Goal: Task Accomplishment & Management: Manage account settings

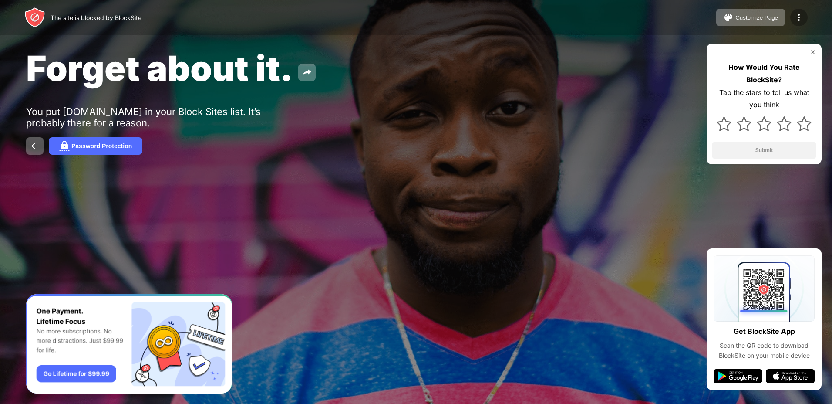
click at [797, 19] on img at bounding box center [799, 17] width 10 height 10
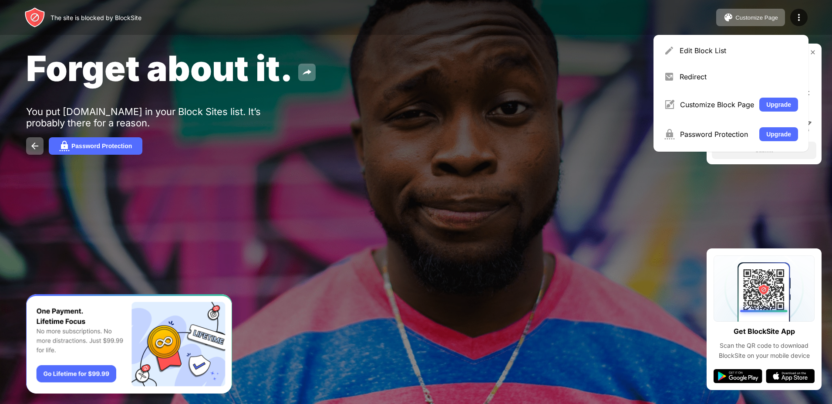
click at [701, 56] on div "Edit Block List" at bounding box center [731, 50] width 145 height 21
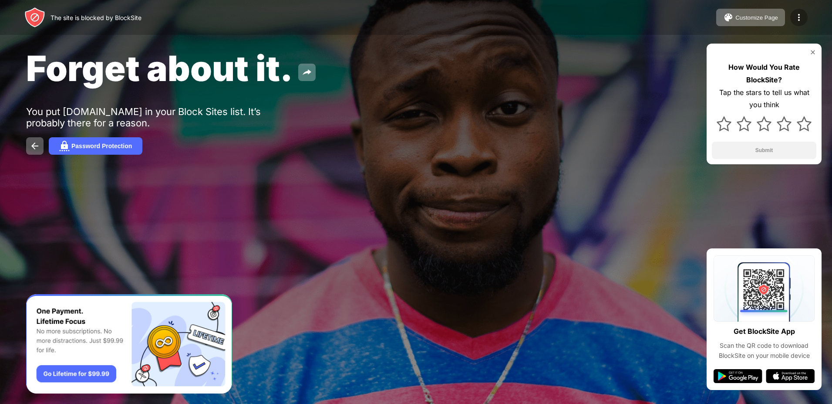
click at [798, 23] on div at bounding box center [798, 17] width 17 height 17
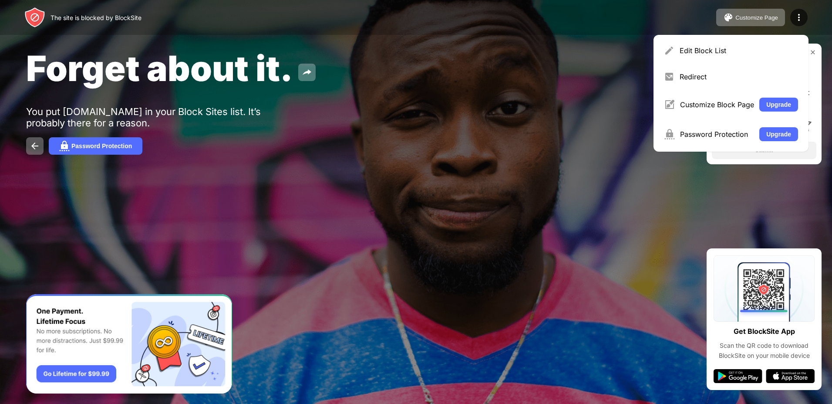
click at [715, 59] on div "Edit Block List" at bounding box center [731, 50] width 145 height 21
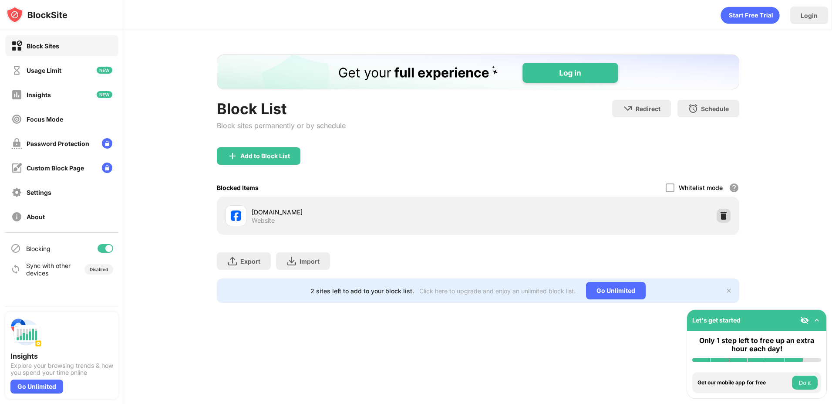
click at [726, 218] on img at bounding box center [723, 215] width 9 height 9
